Goal: Task Accomplishment & Management: Use online tool/utility

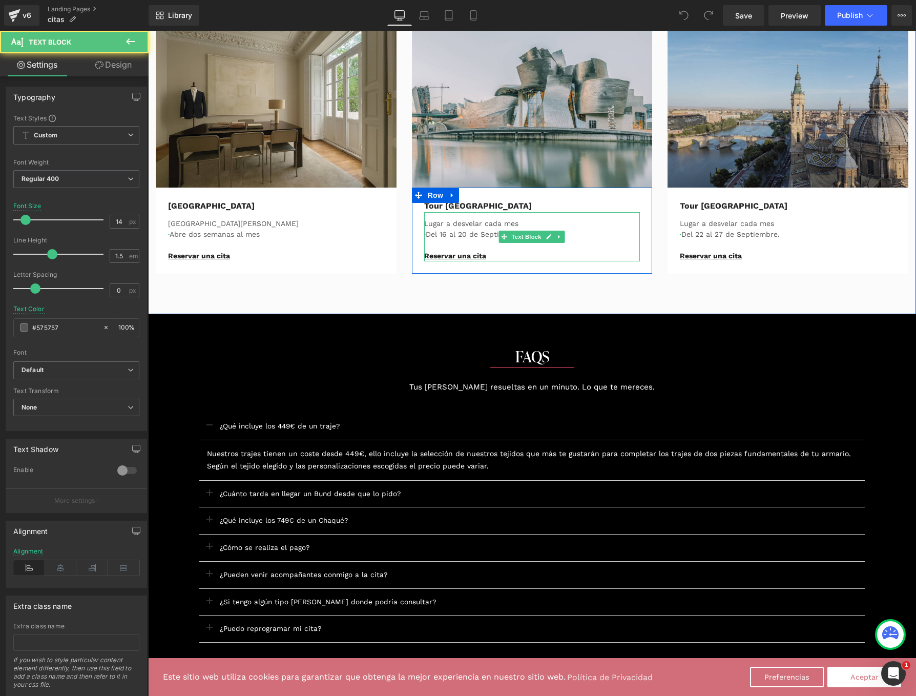
click at [464, 227] on p "Lugar a desvelar cada mes" at bounding box center [532, 223] width 216 height 11
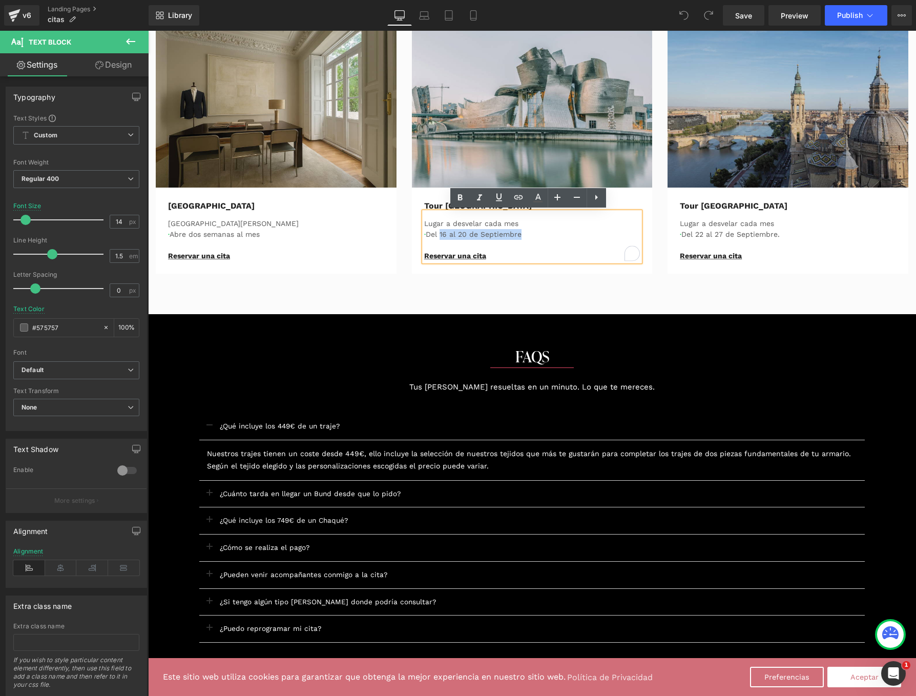
drag, startPoint x: 441, startPoint y: 233, endPoint x: 526, endPoint y: 233, distance: 85.0
click at [526, 233] on p "· Del 16 al 20 de Septiembre" at bounding box center [532, 234] width 216 height 11
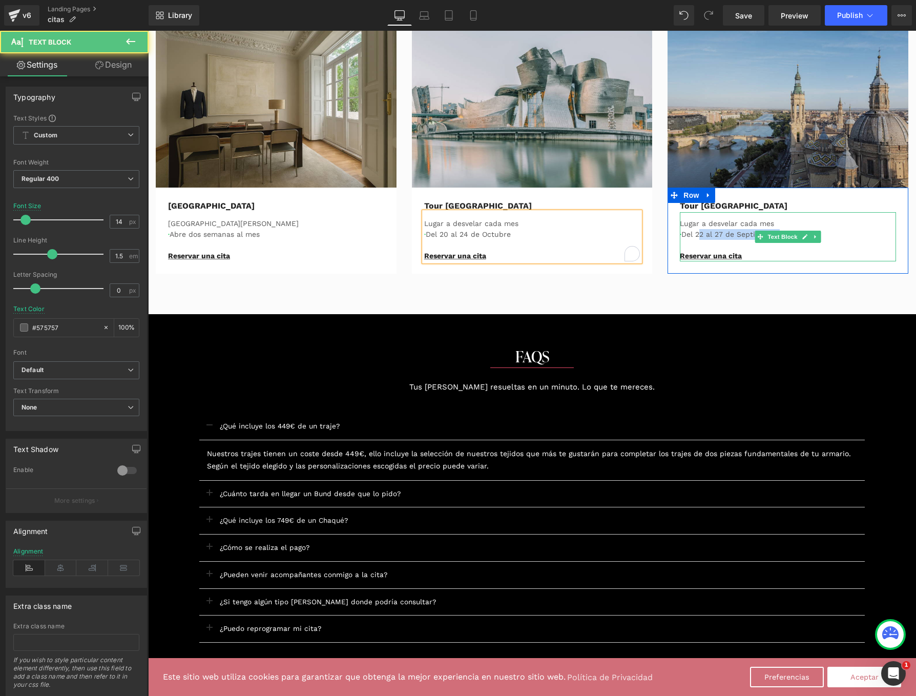
drag, startPoint x: 700, startPoint y: 232, endPoint x: 831, endPoint y: 230, distance: 131.2
click at [831, 230] on p "· Del 22 al 27 de Septiembre ." at bounding box center [788, 234] width 216 height 11
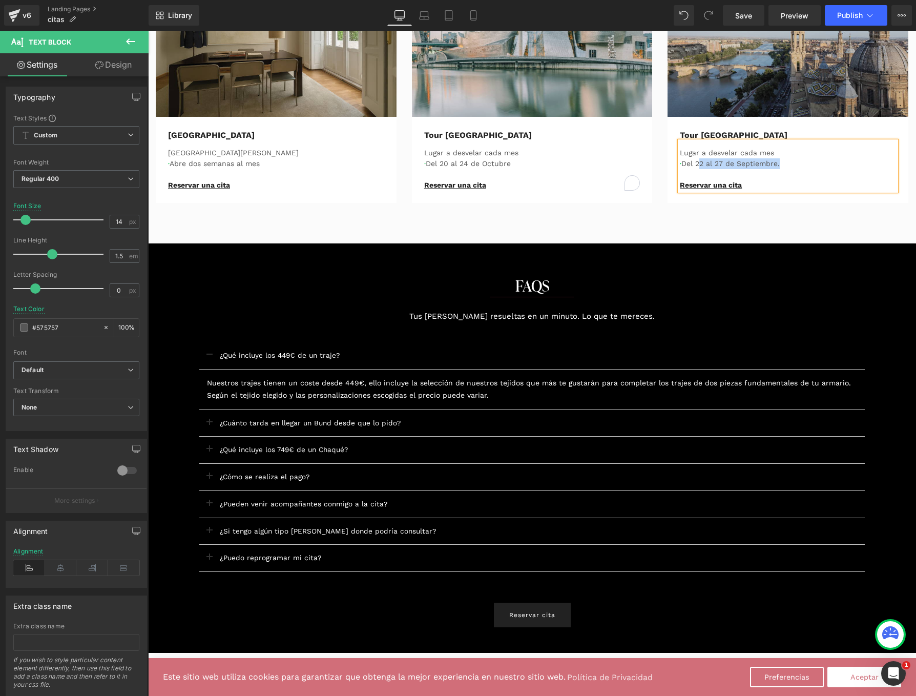
scroll to position [520, 0]
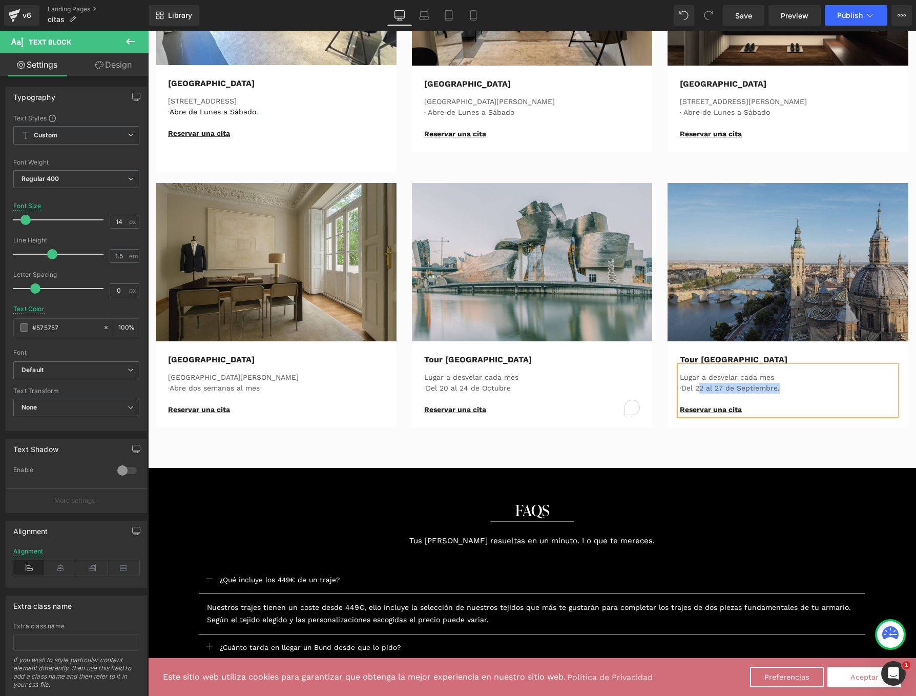
click at [720, 393] on p at bounding box center [788, 398] width 216 height 11
drag, startPoint x: 699, startPoint y: 386, endPoint x: 836, endPoint y: 391, distance: 136.9
click at [836, 391] on p "· Del 22 al 27 de Septiembre ." at bounding box center [788, 388] width 216 height 11
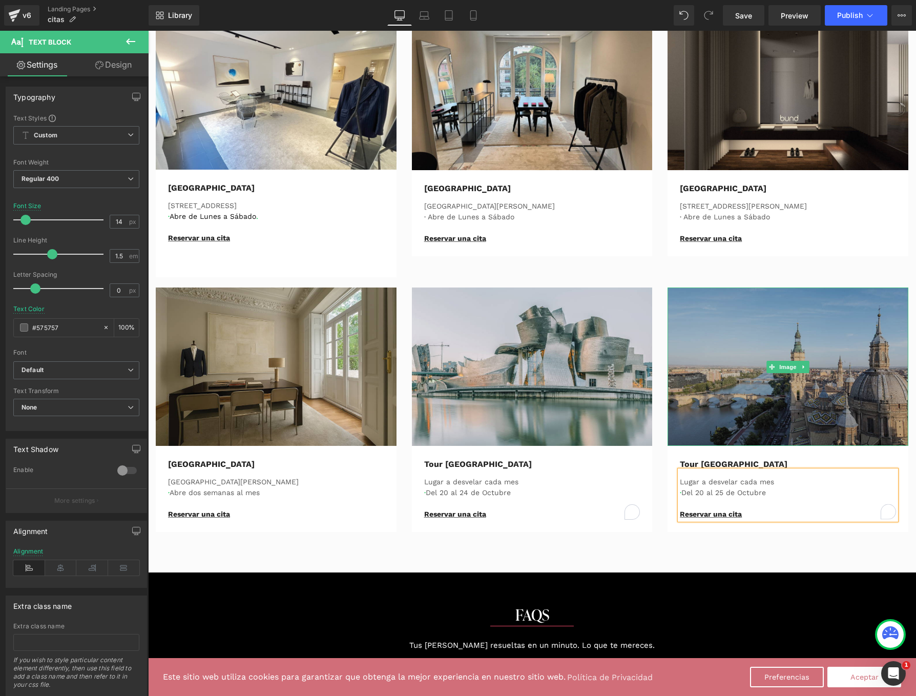
scroll to position [427, 0]
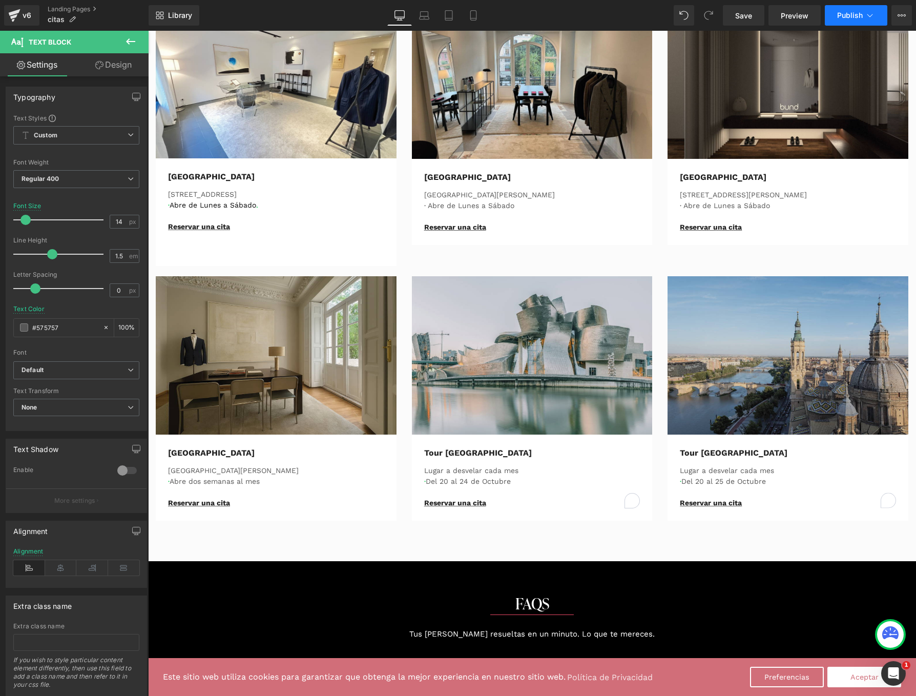
click at [855, 15] on span "Publish" at bounding box center [850, 15] width 26 height 8
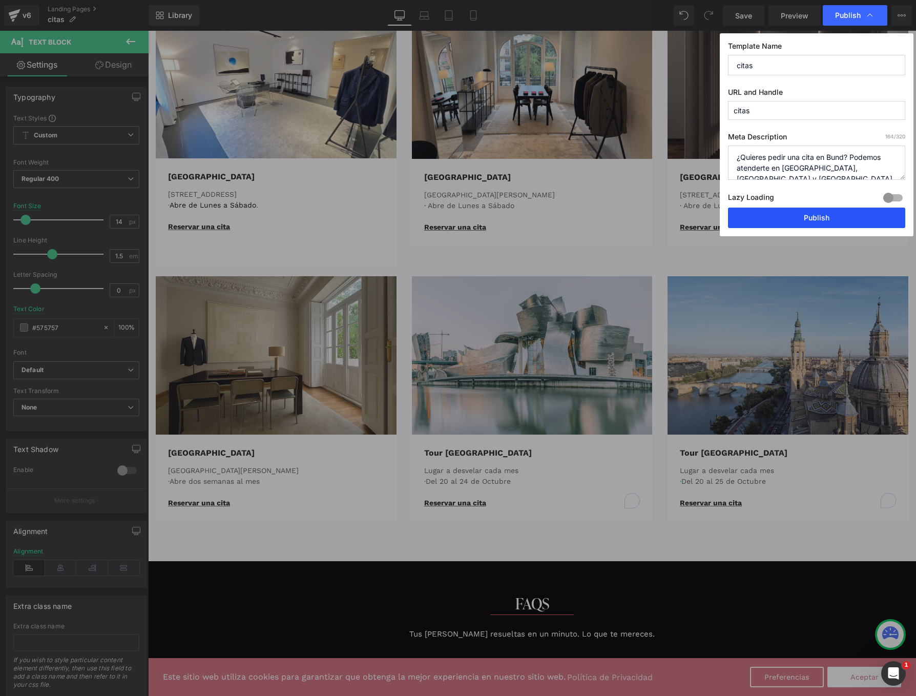
click at [813, 218] on button "Publish" at bounding box center [816, 217] width 177 height 20
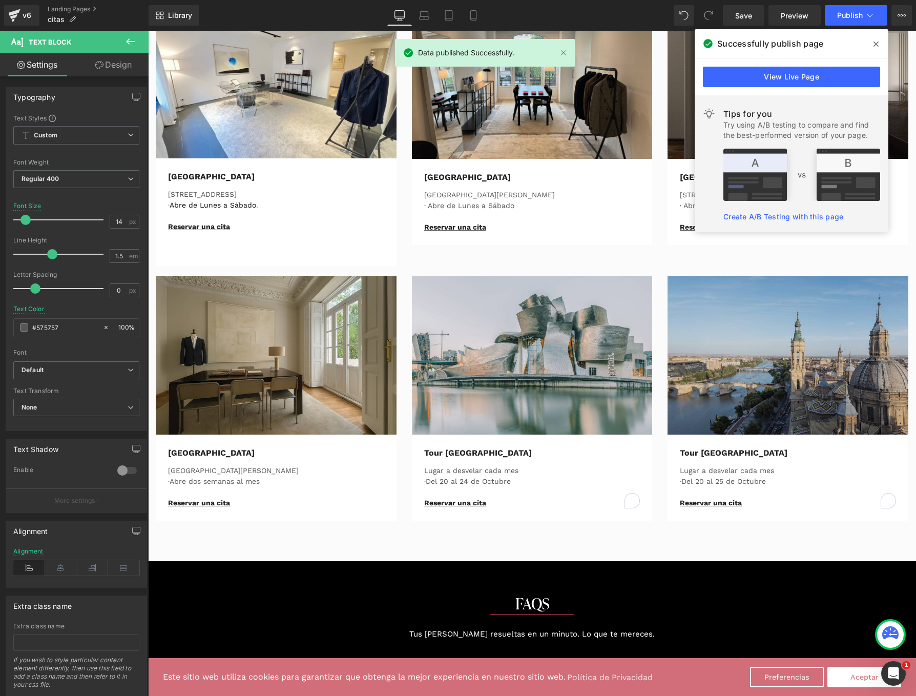
click at [873, 44] on icon at bounding box center [875, 44] width 5 height 8
